Goal: Task Accomplishment & Management: Manage account settings

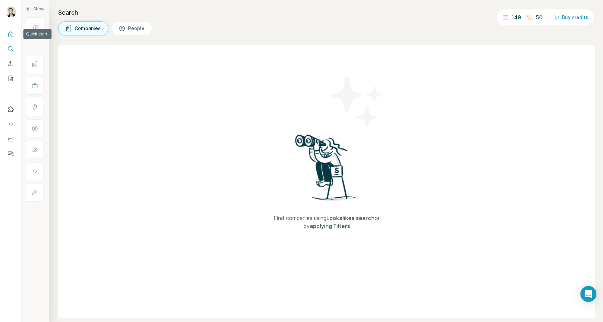
click at [11, 34] on icon "Quick start" at bounding box center [10, 33] width 5 height 5
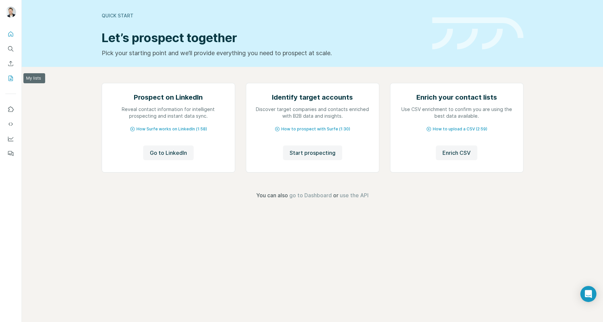
click at [12, 76] on icon "My lists" at bounding box center [11, 78] width 4 height 5
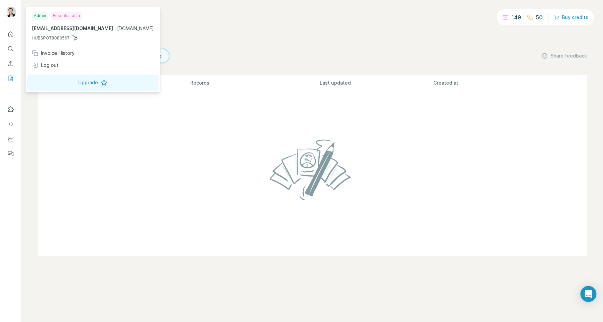
click at [11, 11] on img at bounding box center [10, 12] width 11 height 11
click at [43, 16] on div "Admin" at bounding box center [40, 16] width 16 height 8
click at [37, 16] on div "Admin" at bounding box center [40, 16] width 16 height 8
click at [64, 16] on div "Essential plan" at bounding box center [66, 16] width 31 height 8
click at [65, 14] on div "Essential plan" at bounding box center [66, 16] width 31 height 8
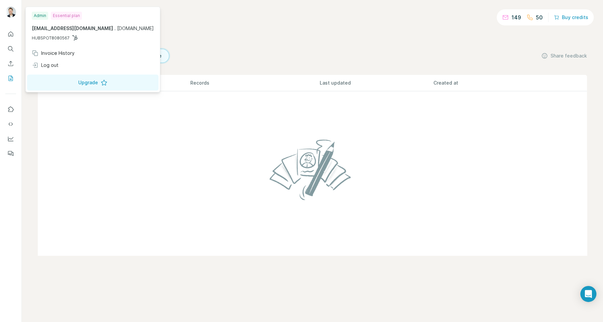
click at [72, 35] on icon at bounding box center [74, 37] width 5 height 5
click at [50, 81] on button "Upgrade" at bounding box center [92, 83] width 131 height 16
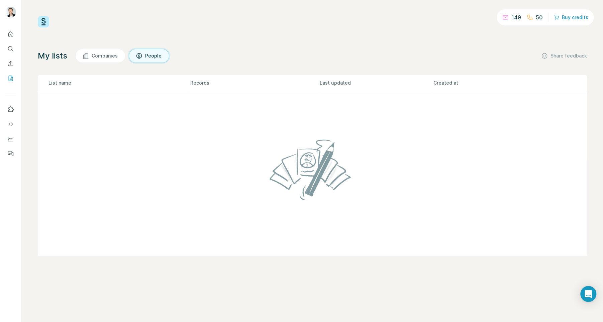
click at [347, 47] on div "149 50 Buy credits My lists Companies People Share feedback List name Records L…" at bounding box center [312, 135] width 549 height 239
